Goal: Browse casually

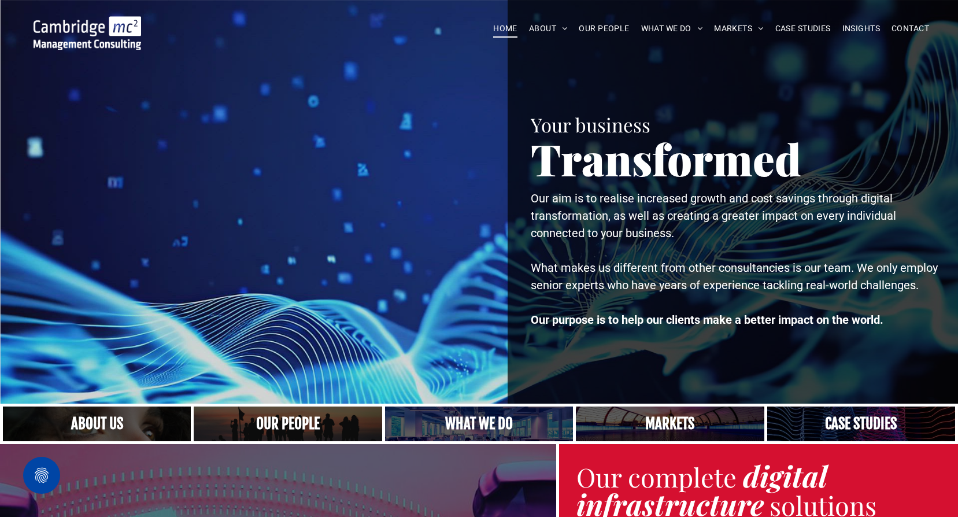
drag, startPoint x: 704, startPoint y: 1, endPoint x: 372, endPoint y: 190, distance: 382.8
click at [372, 190] on div at bounding box center [257, 202] width 468 height 404
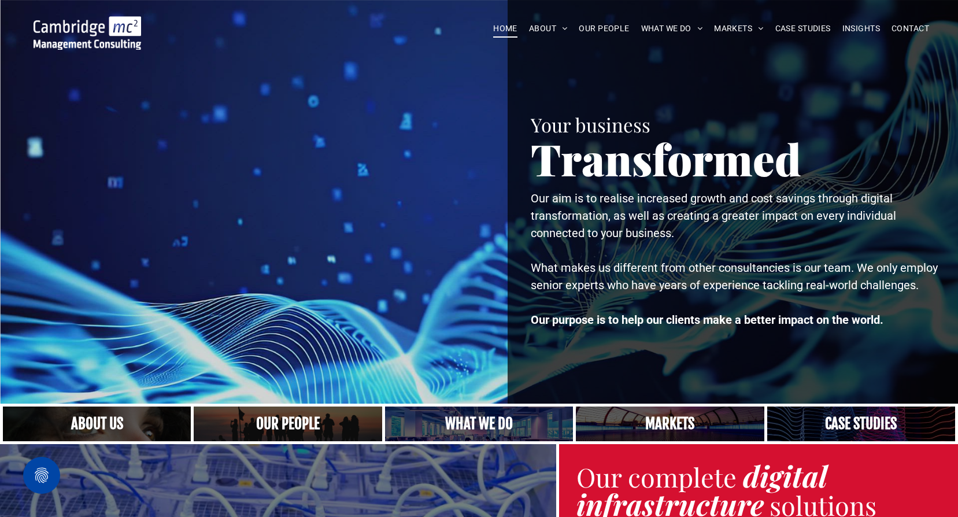
drag, startPoint x: 754, startPoint y: 0, endPoint x: 180, endPoint y: 73, distance: 578.3
click at [164, 73] on div at bounding box center [257, 202] width 468 height 404
